Goal: Task Accomplishment & Management: Use online tool/utility

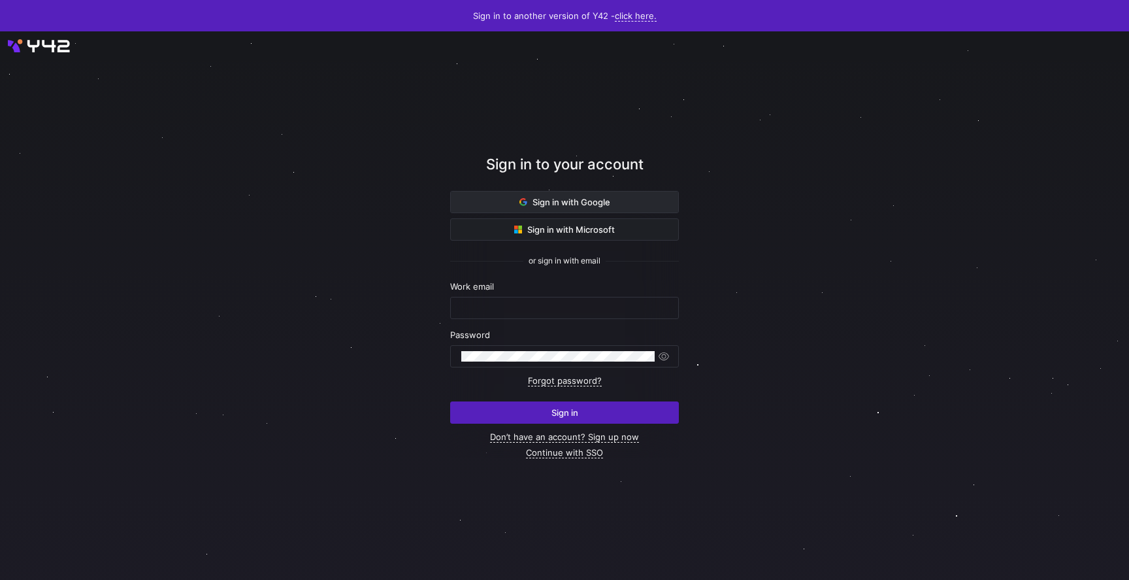
click at [561, 200] on span "Sign in with Google" at bounding box center [564, 202] width 91 height 10
click at [546, 204] on span "Sign in with Google" at bounding box center [564, 202] width 91 height 10
